Goal: Communication & Community: Answer question/provide support

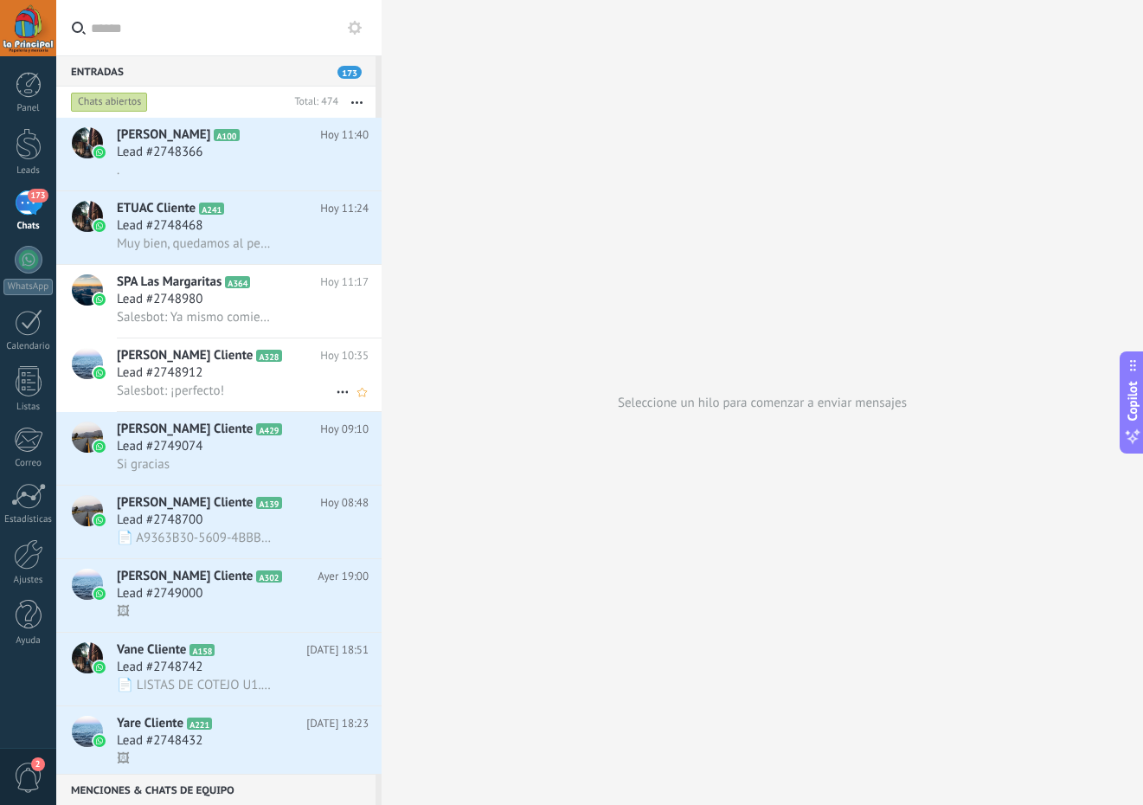
click at [286, 377] on div "Lead #2748912" at bounding box center [243, 372] width 252 height 17
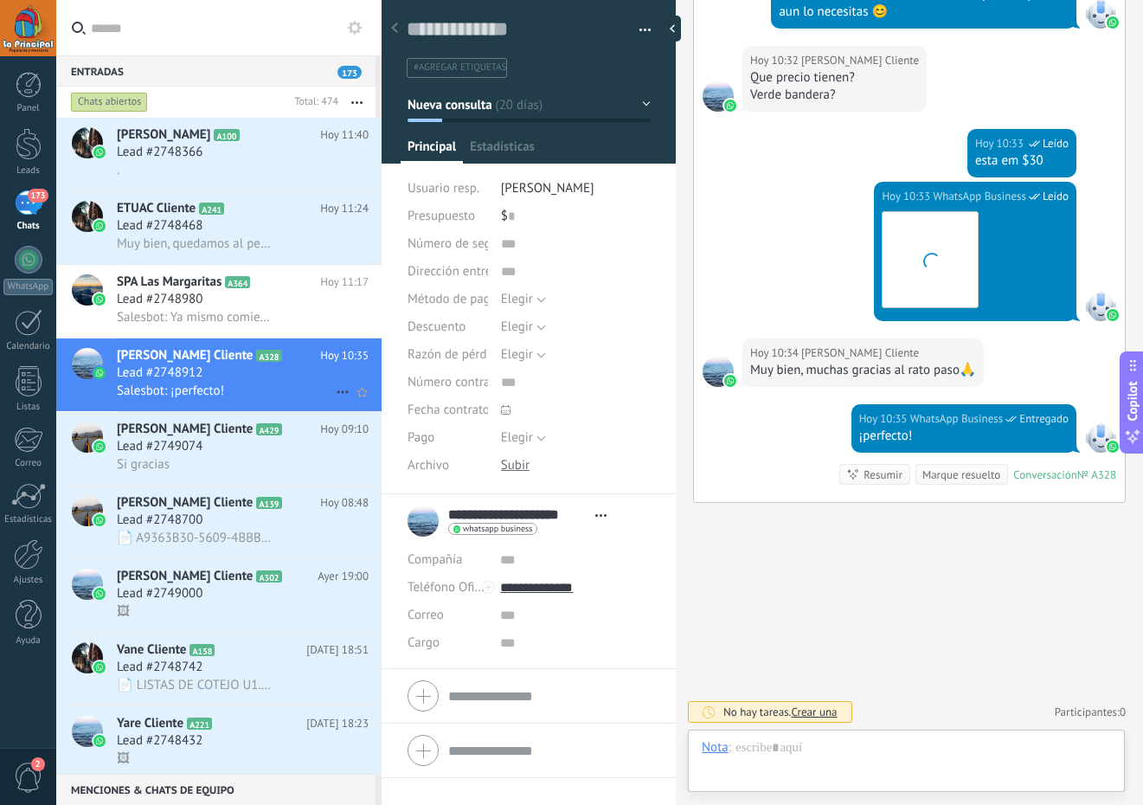
scroll to position [26, 0]
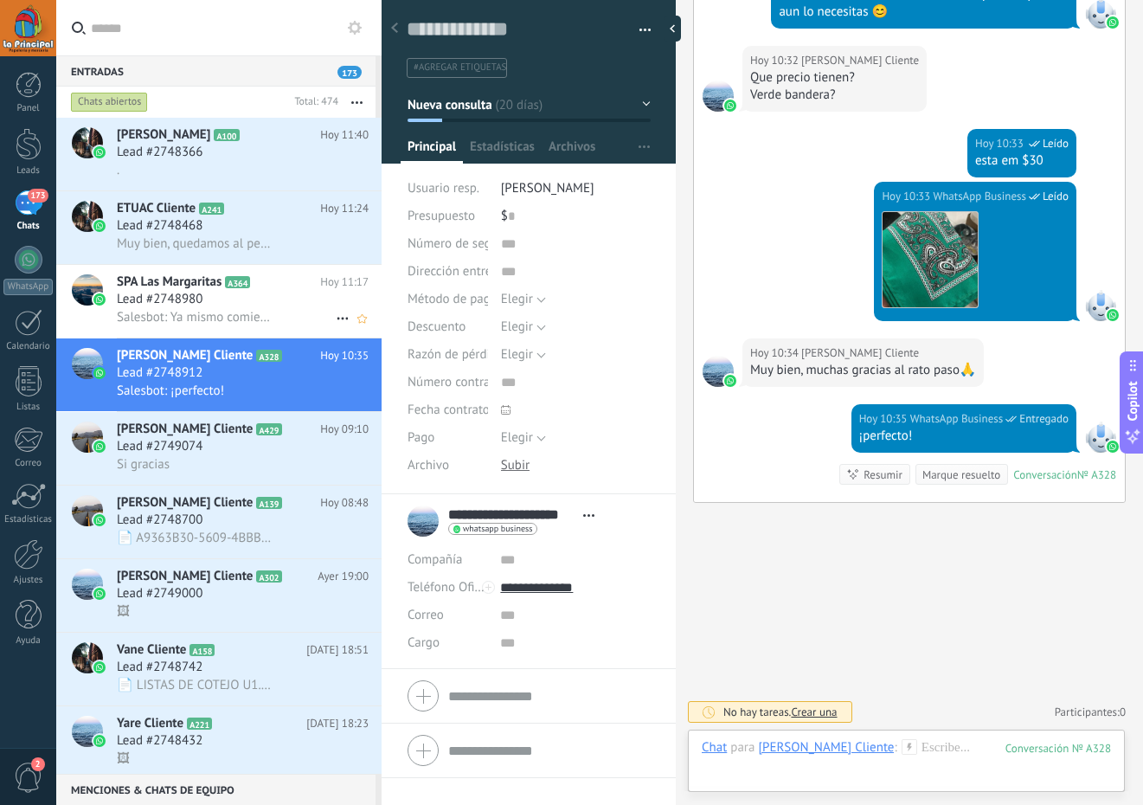
click at [282, 305] on div "Lead #2748980" at bounding box center [243, 299] width 252 height 17
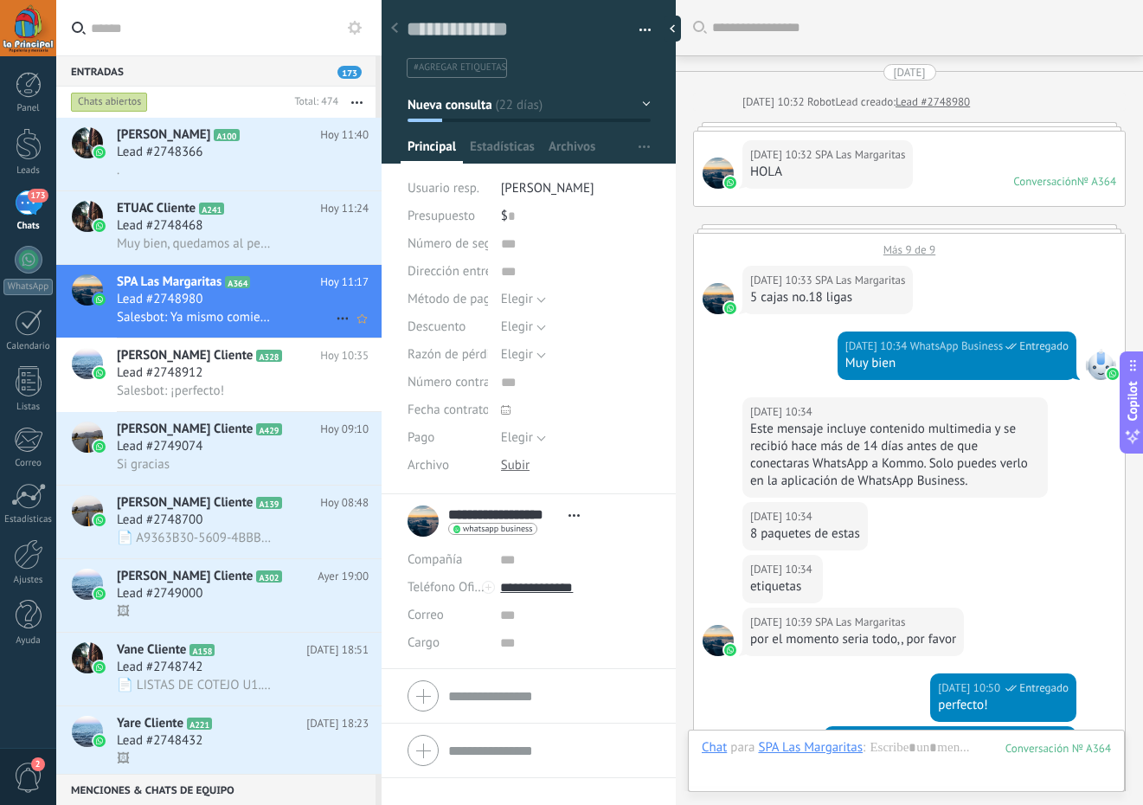
scroll to position [1380, 0]
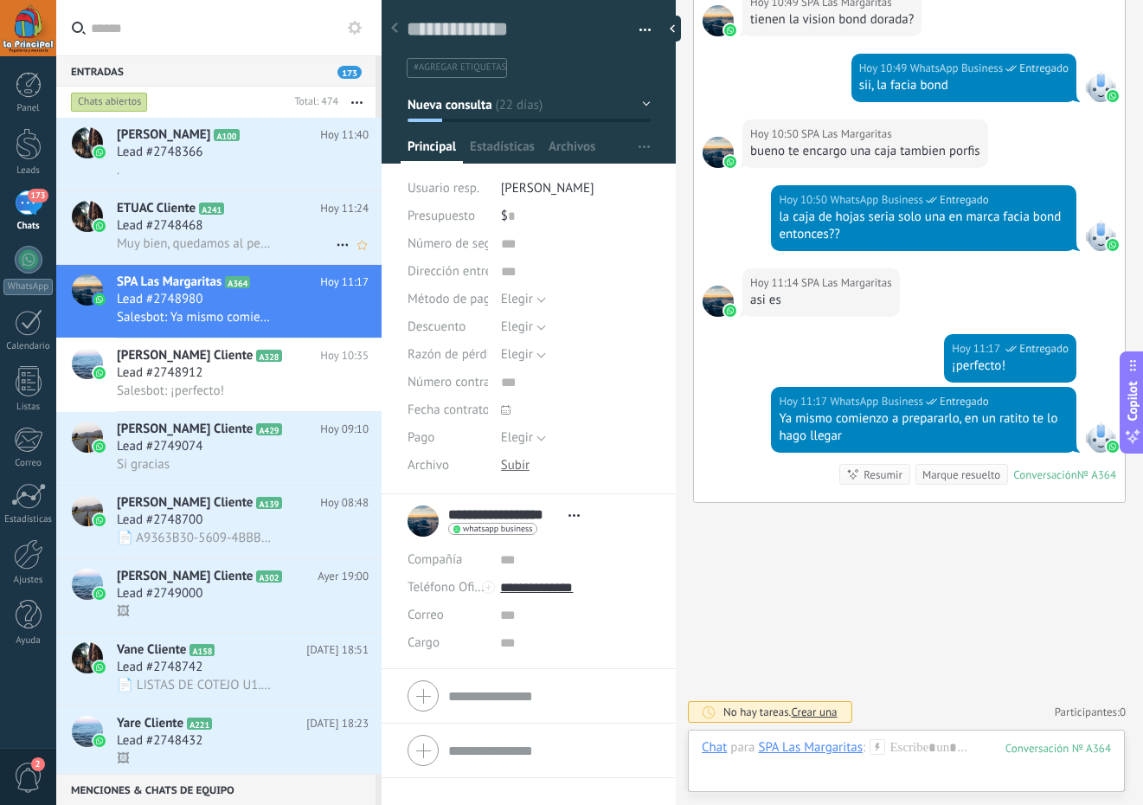
click at [272, 232] on div "Lead #2748468" at bounding box center [243, 225] width 252 height 17
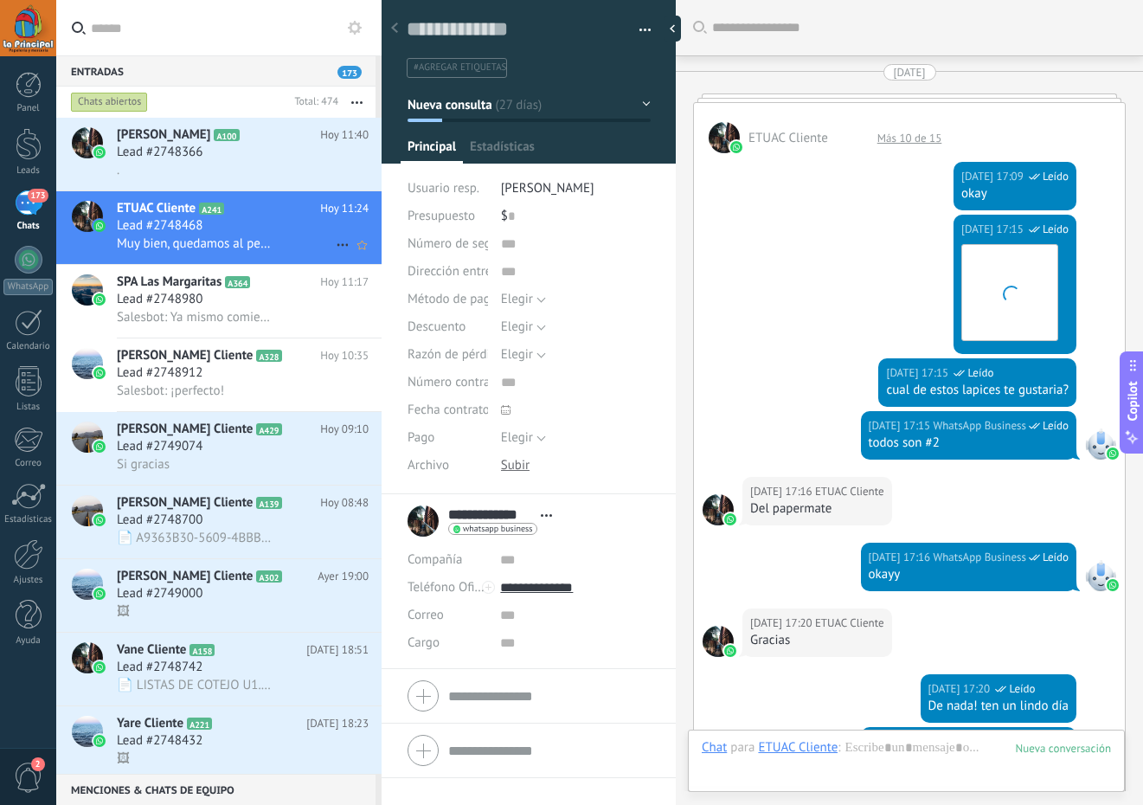
scroll to position [26, 0]
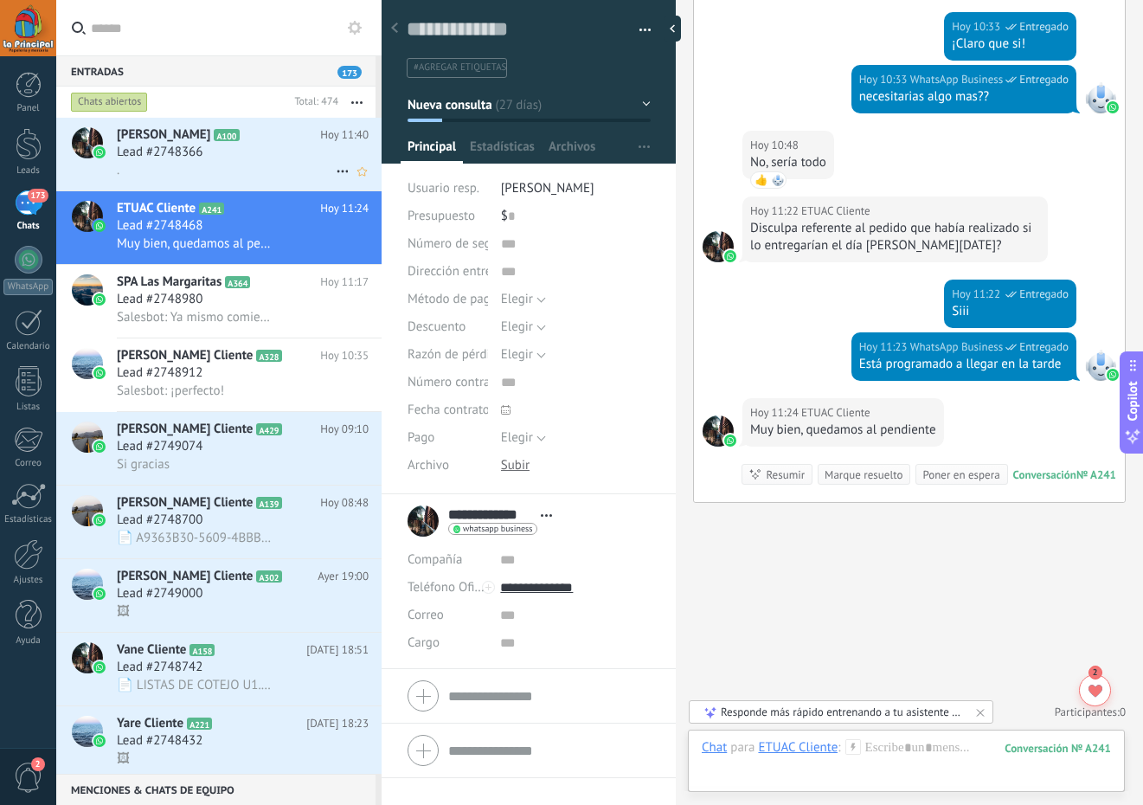
click at [232, 147] on div "Lead #2748366" at bounding box center [243, 152] width 252 height 17
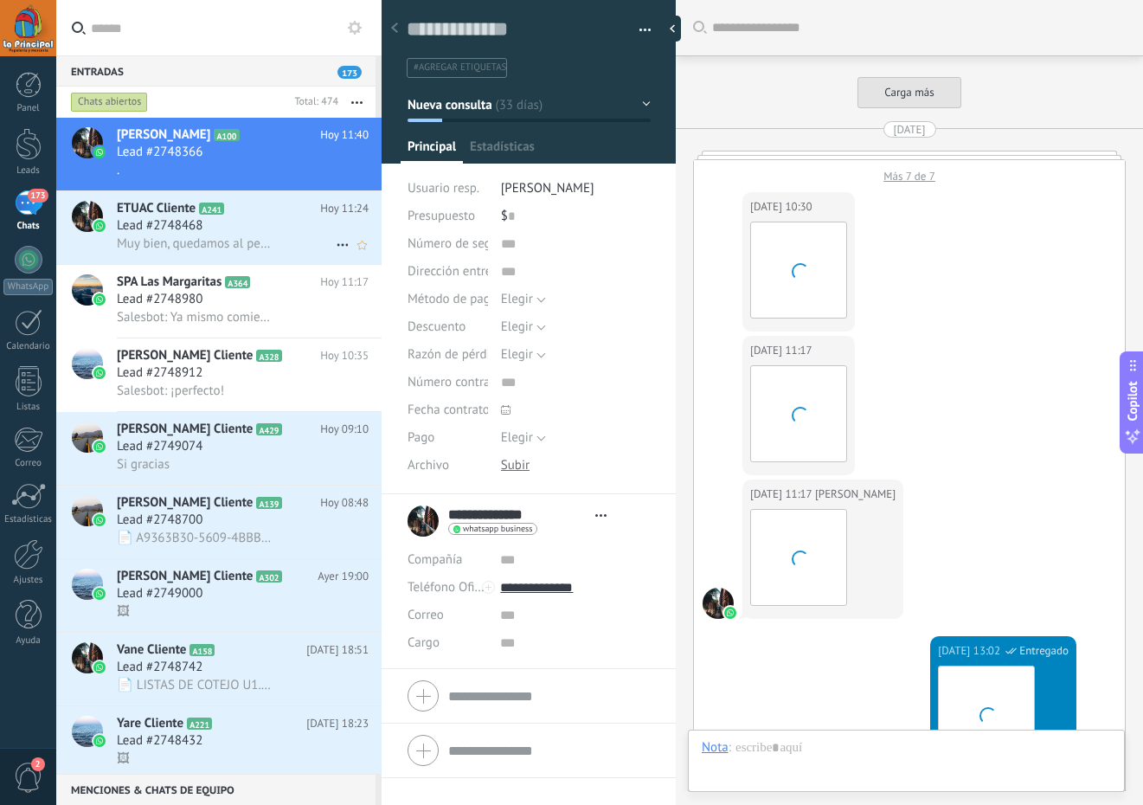
scroll to position [26, 0]
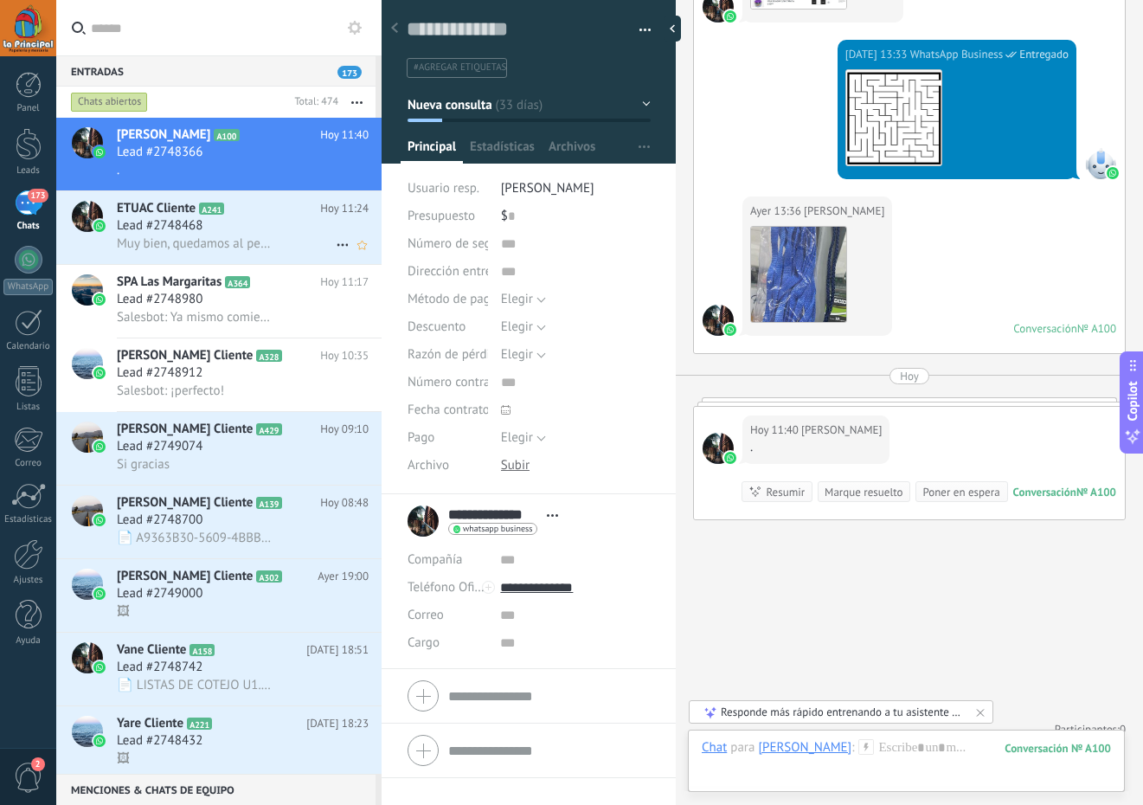
click at [280, 236] on div "Muy bien, quedamos al pendiente" at bounding box center [243, 244] width 252 height 18
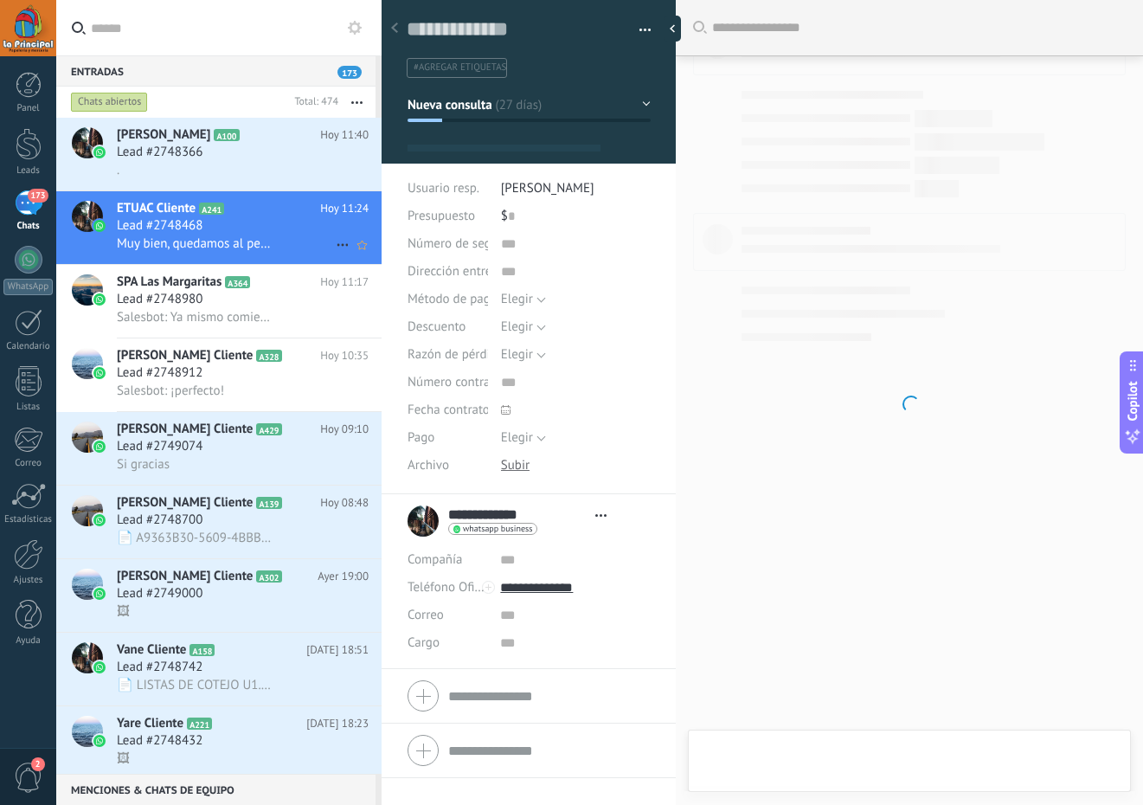
type textarea "**********"
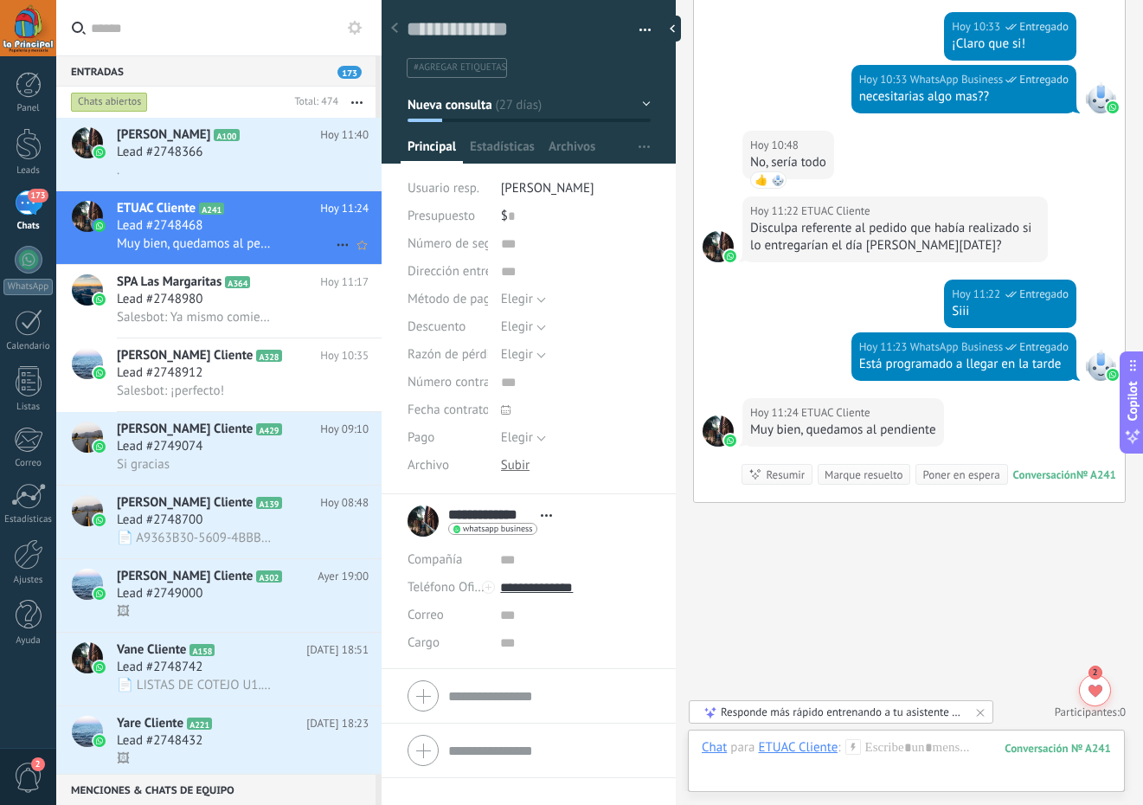
scroll to position [1778, 0]
